Goal: Communication & Community: Answer question/provide support

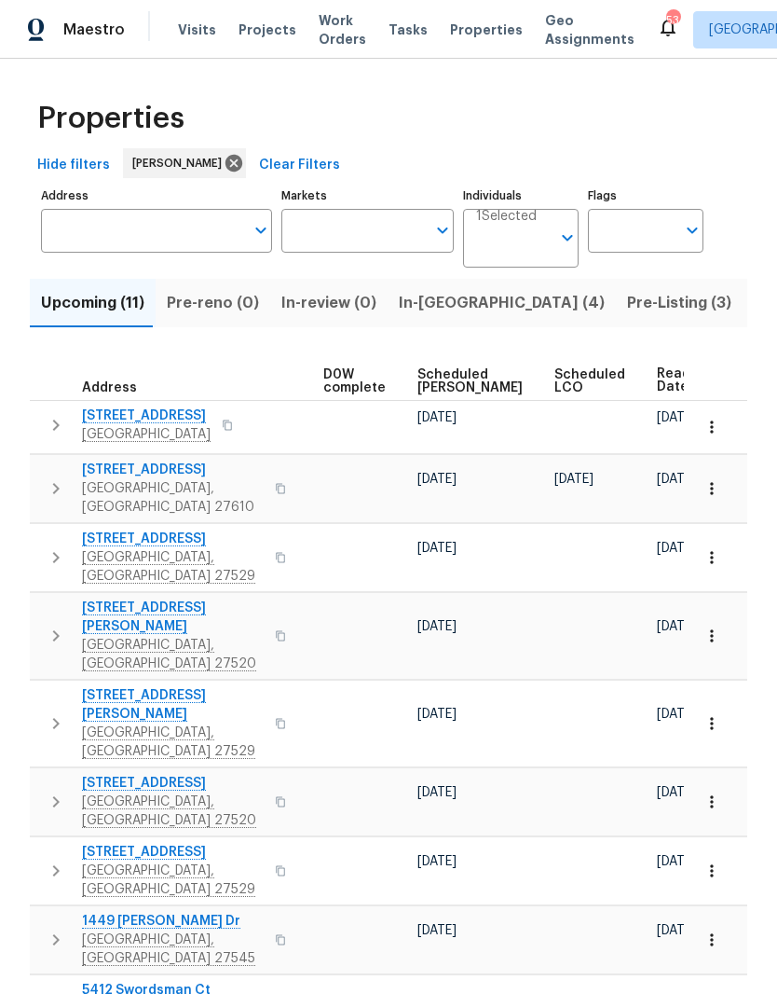
scroll to position [0, 489]
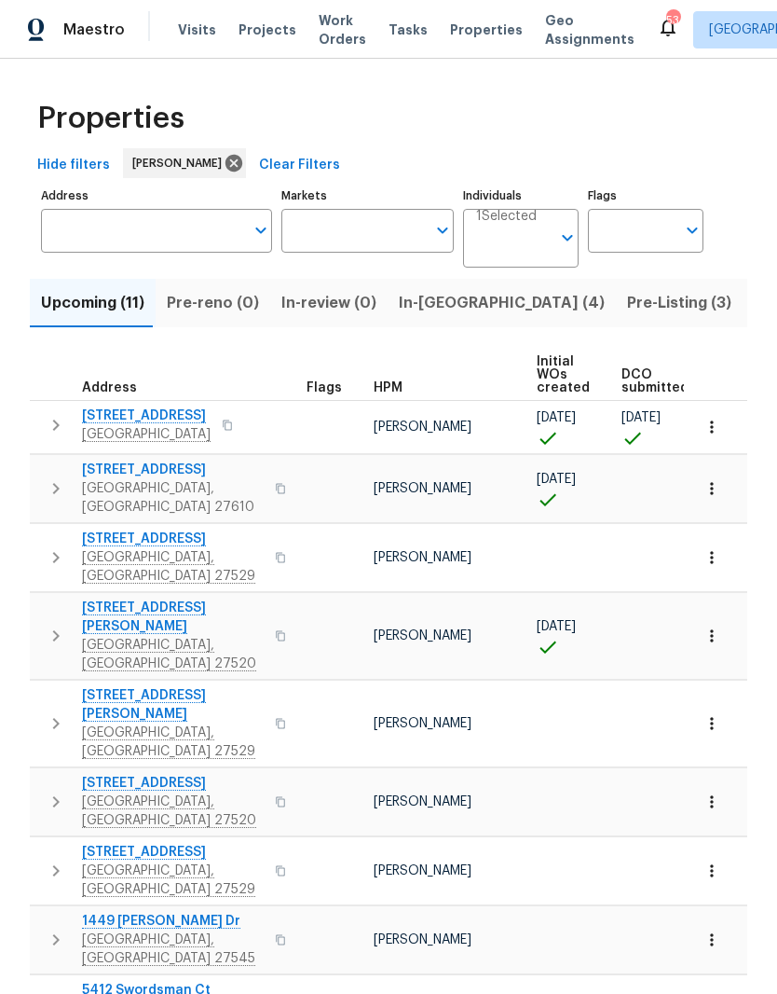
click at [711, 439] on button "button" at bounding box center [712, 426] width 41 height 41
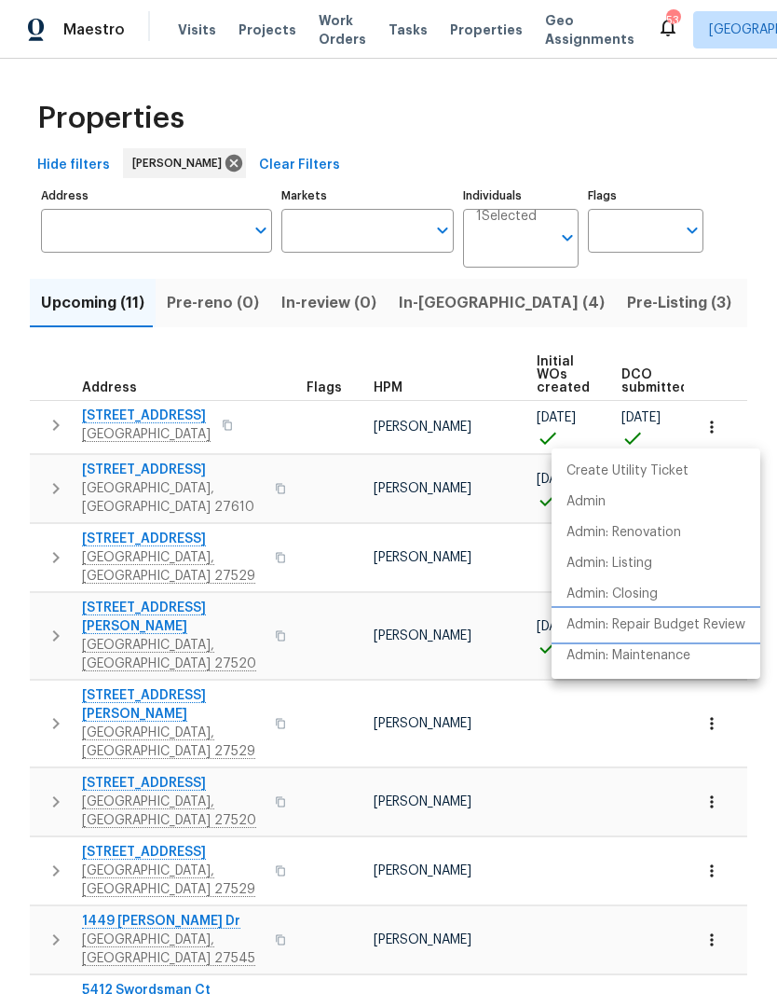
click at [709, 628] on p "Admin: Repair Budget Review" at bounding box center [656, 625] width 179 height 20
click at [123, 422] on div at bounding box center [388, 497] width 777 height 994
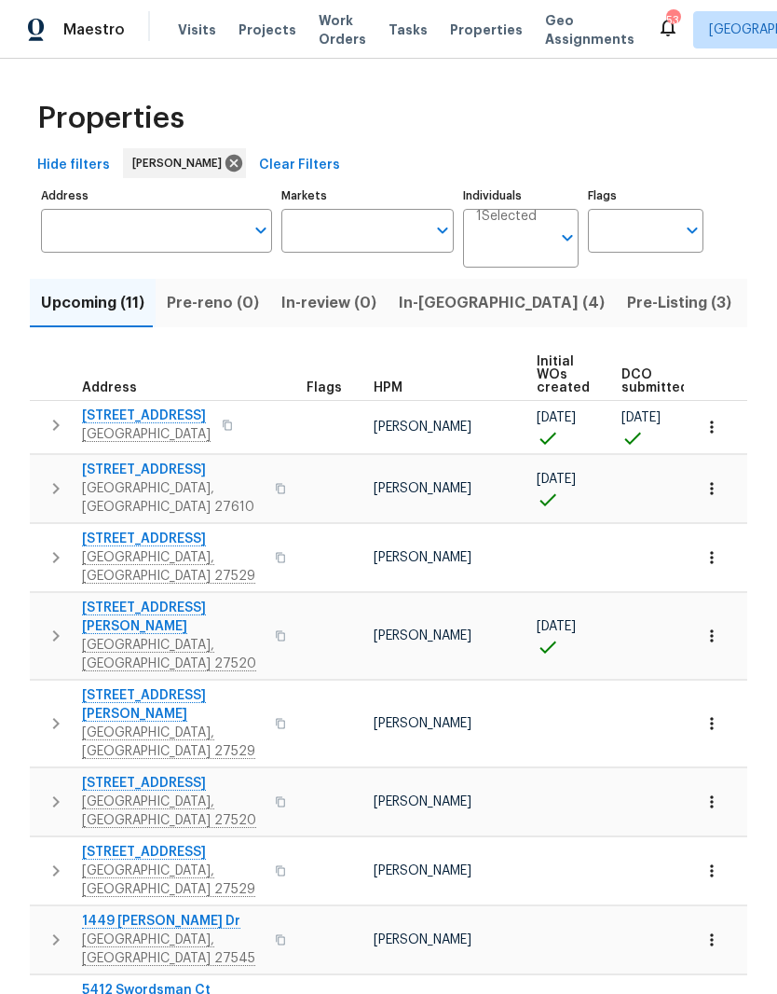
click at [129, 416] on span "[STREET_ADDRESS]" at bounding box center [146, 415] width 129 height 19
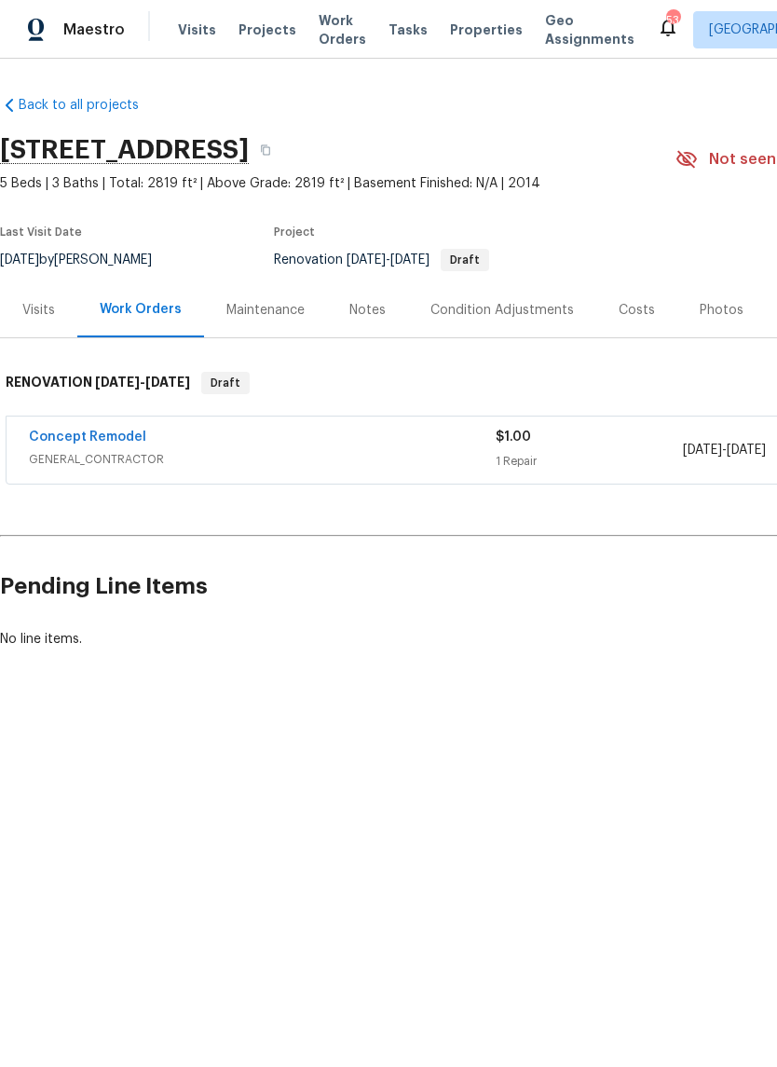
click at [625, 308] on div "Costs" at bounding box center [637, 310] width 36 height 19
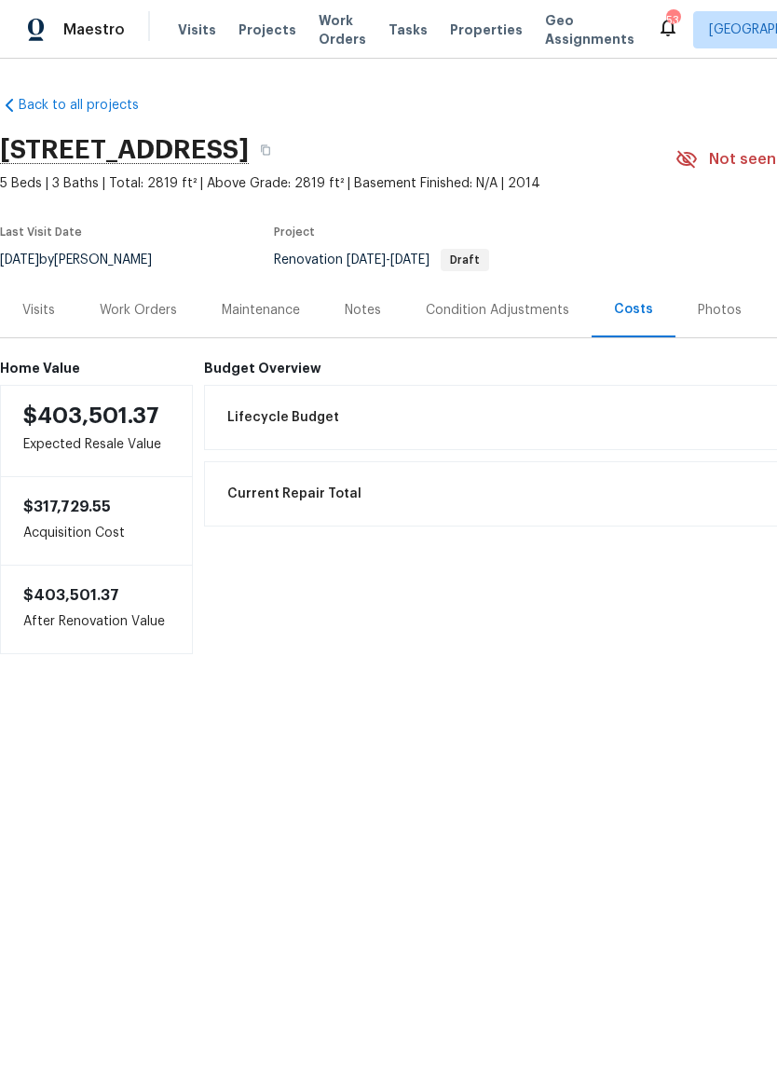
click at [375, 309] on div "Notes" at bounding box center [363, 310] width 36 height 19
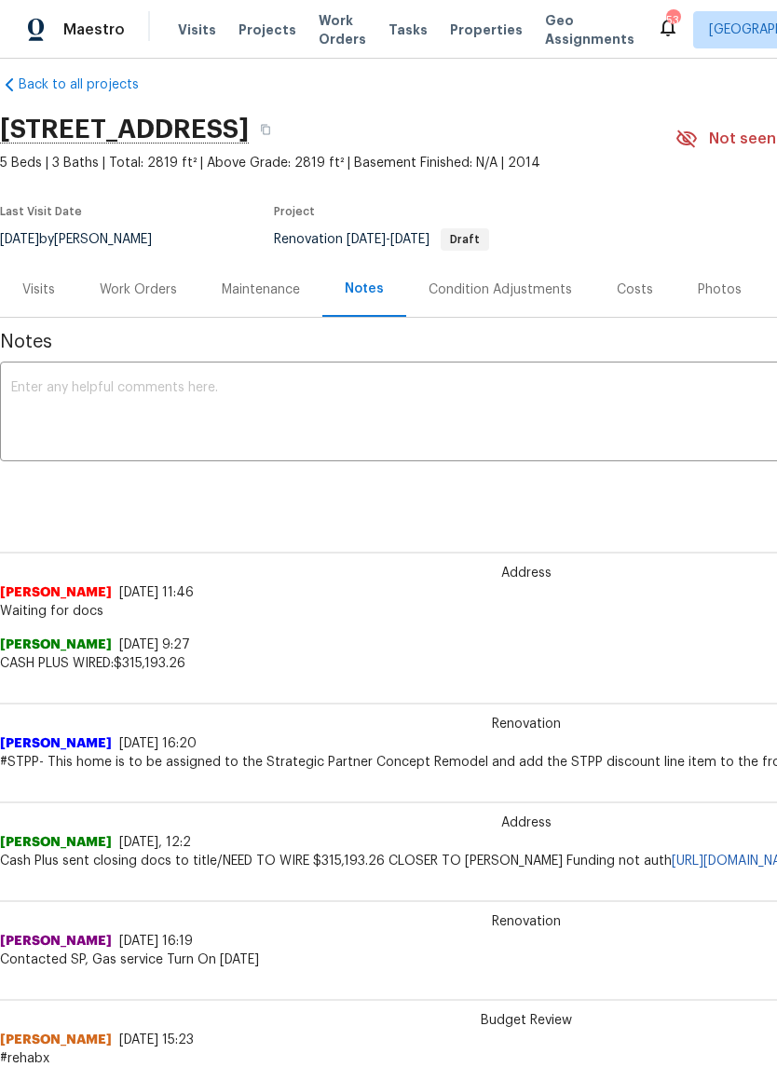
scroll to position [21, 0]
click at [131, 283] on div "Work Orders" at bounding box center [138, 289] width 77 height 19
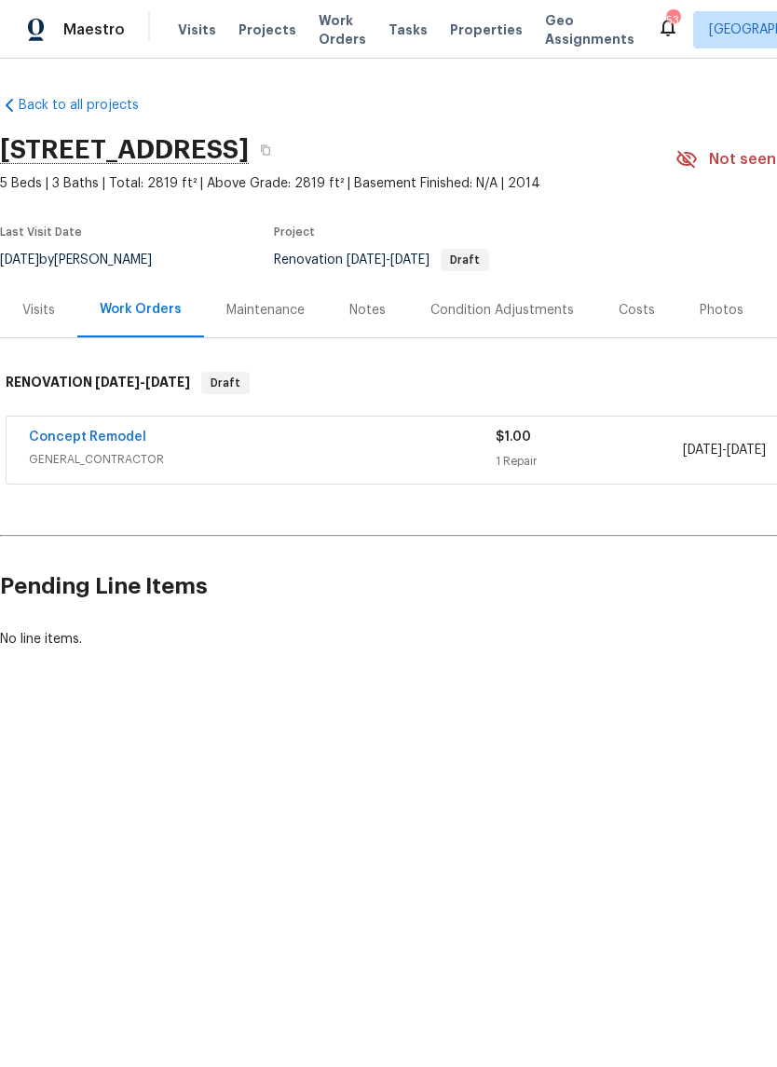
click at [91, 431] on link "Concept Remodel" at bounding box center [87, 437] width 117 height 13
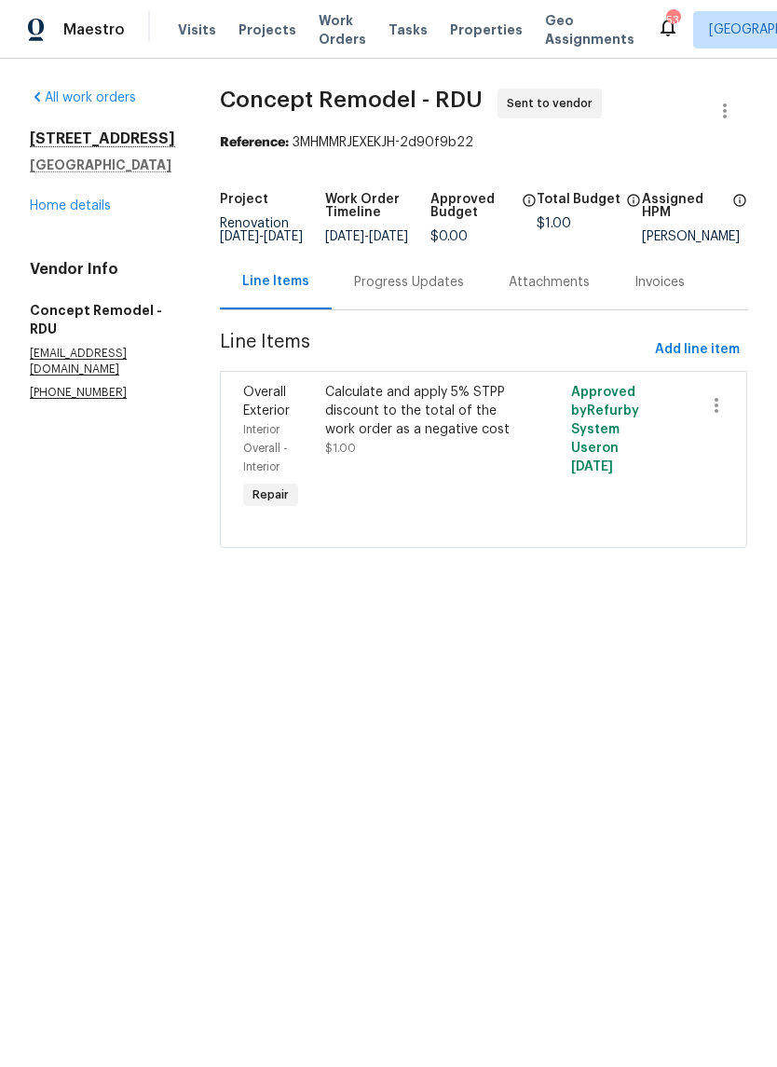
click at [386, 290] on div "Progress Updates" at bounding box center [409, 282] width 110 height 19
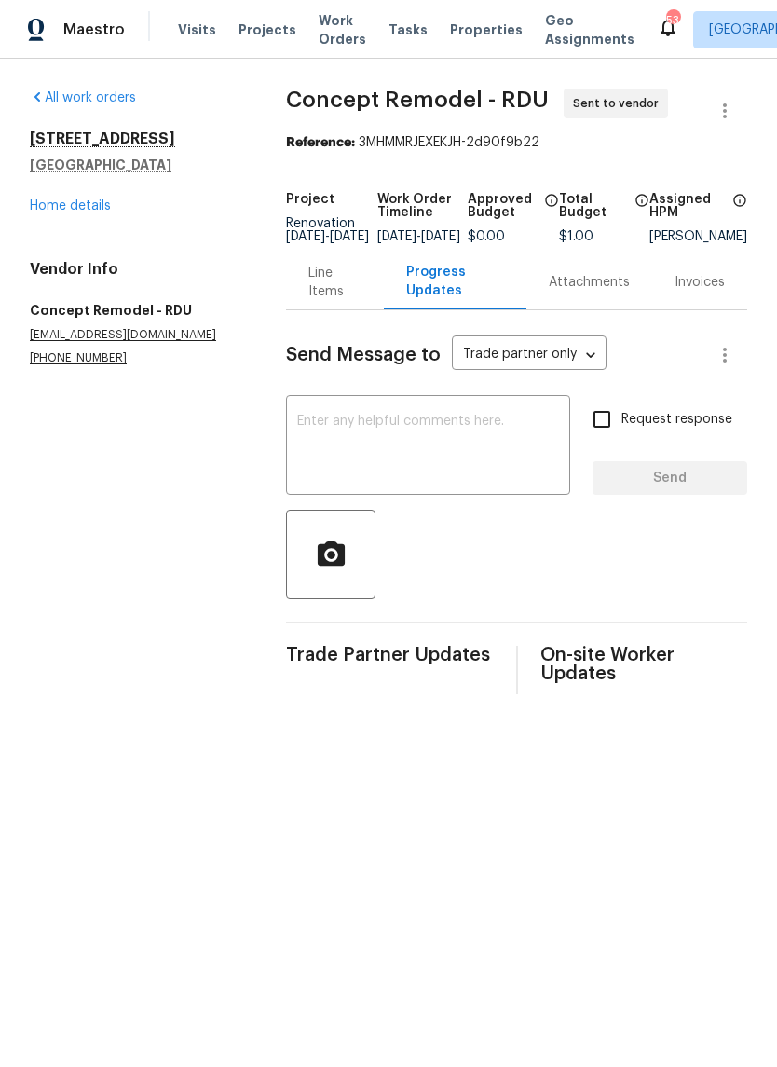
click at [508, 452] on textarea at bounding box center [428, 447] width 262 height 65
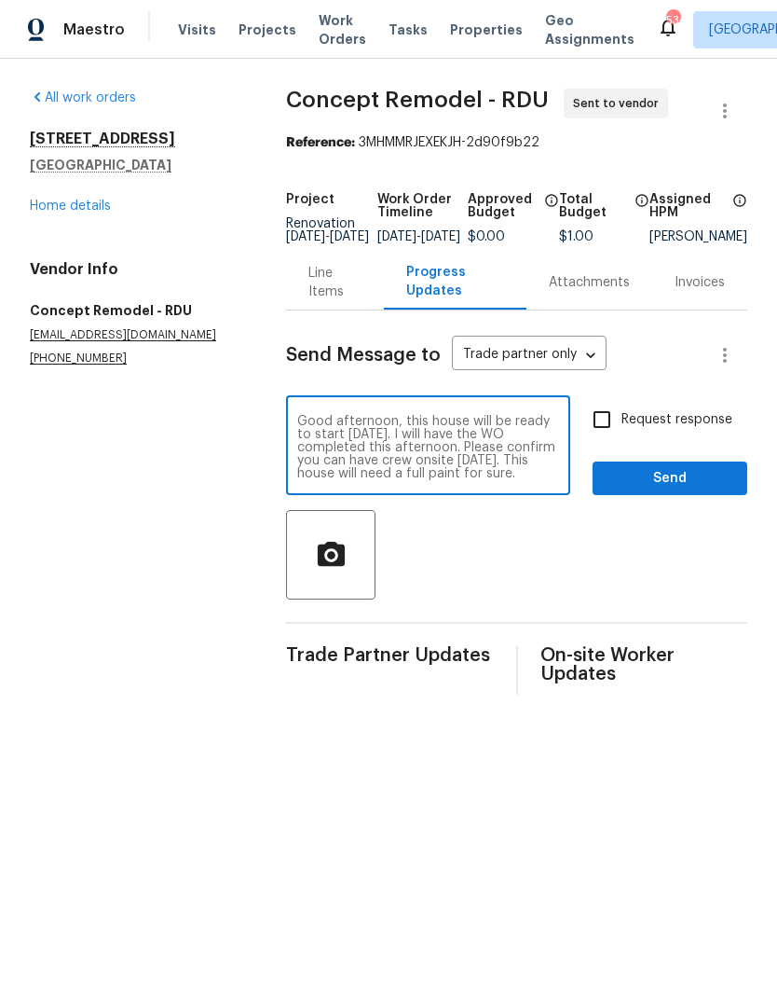
type textarea "Good afternoon, this house will be ready to start [DATE]. I will have the WO co…"
click at [615, 439] on input "Request response" at bounding box center [602, 419] width 39 height 39
checkbox input "true"
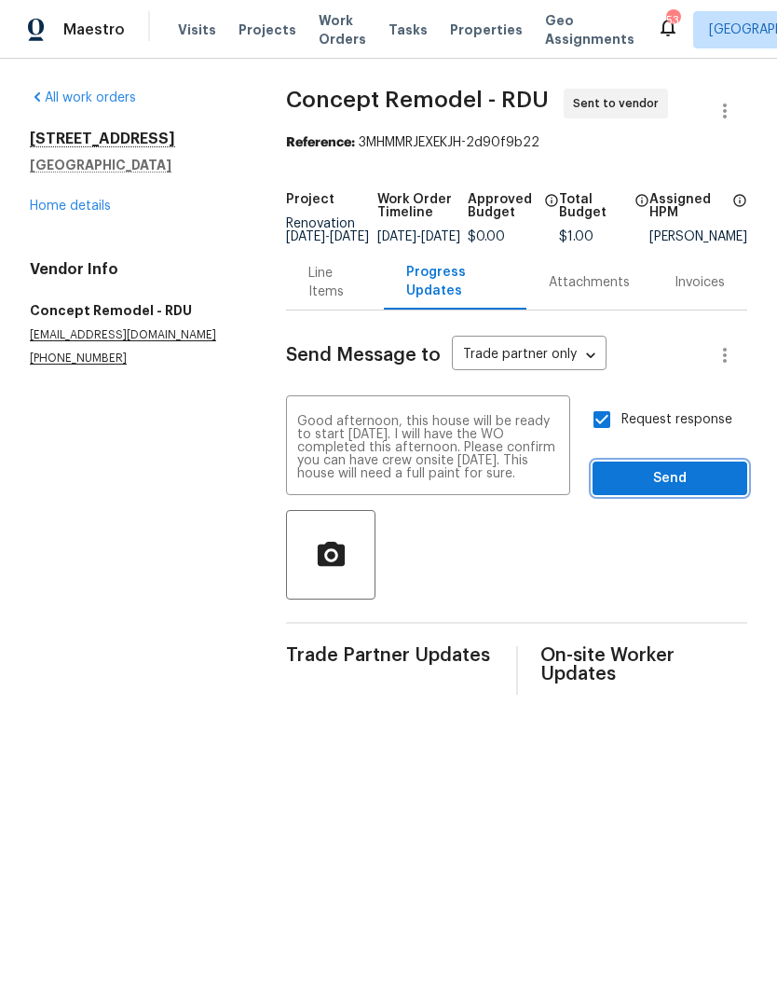
click at [708, 490] on span "Send" at bounding box center [670, 478] width 125 height 23
